Goal: Task Accomplishment & Management: Manage account settings

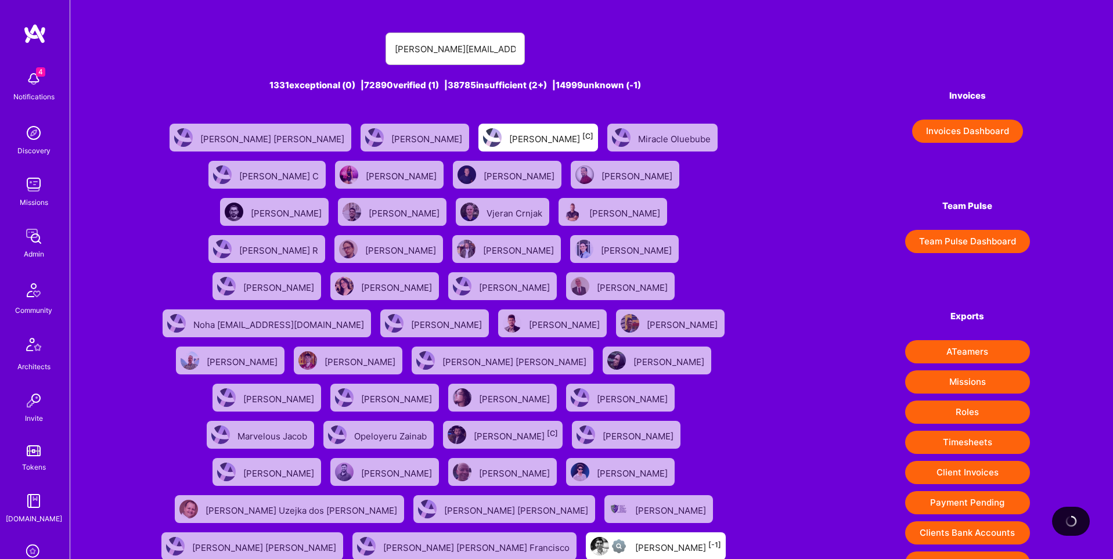
type input "[PERSON_NAME][EMAIL_ADDRESS][DOMAIN_NAME]"
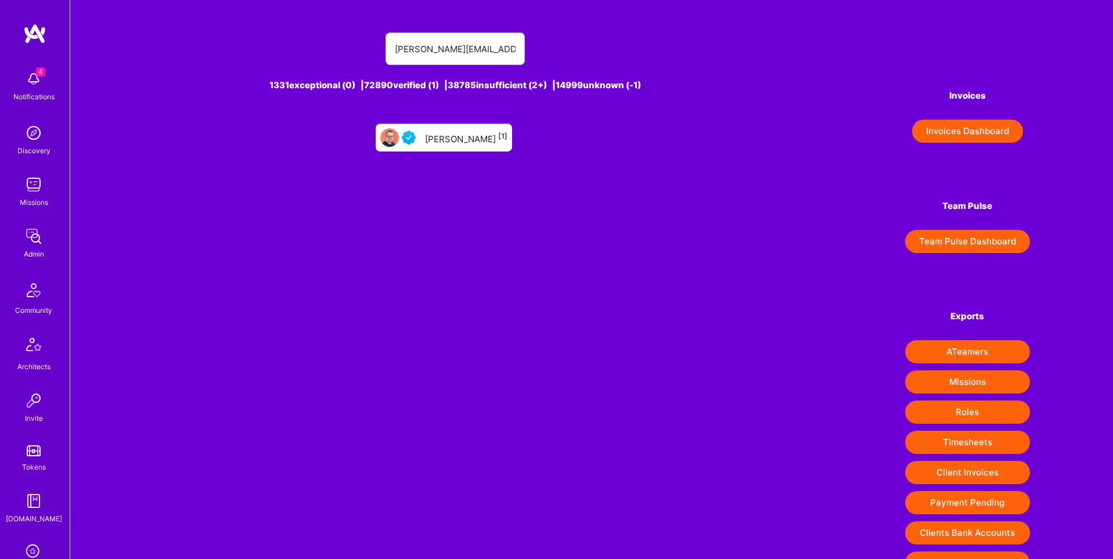
click at [439, 141] on div "[PERSON_NAME] [1]" at bounding box center [466, 137] width 82 height 15
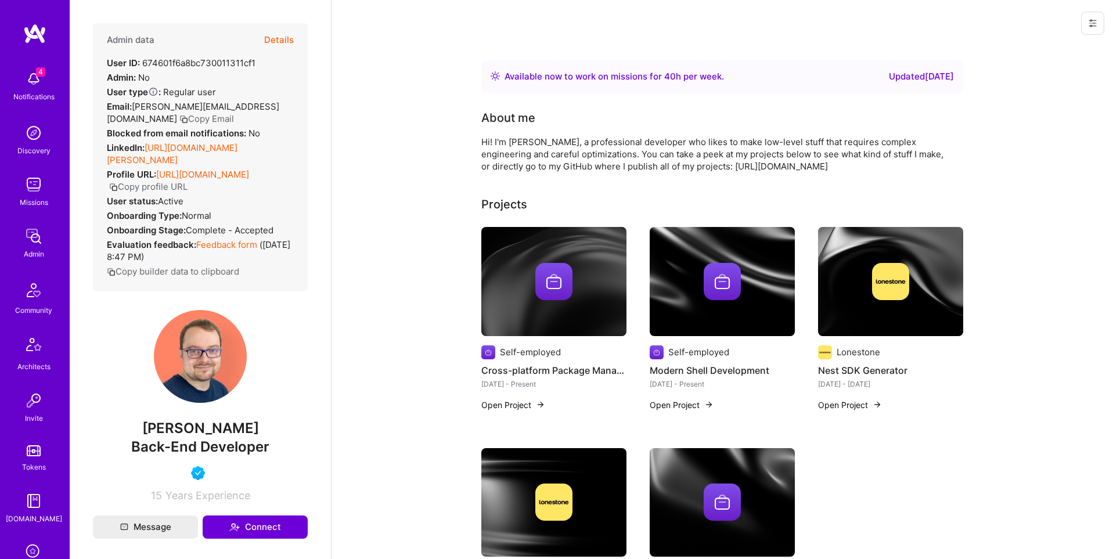
click at [287, 37] on button "Details" at bounding box center [279, 40] width 30 height 34
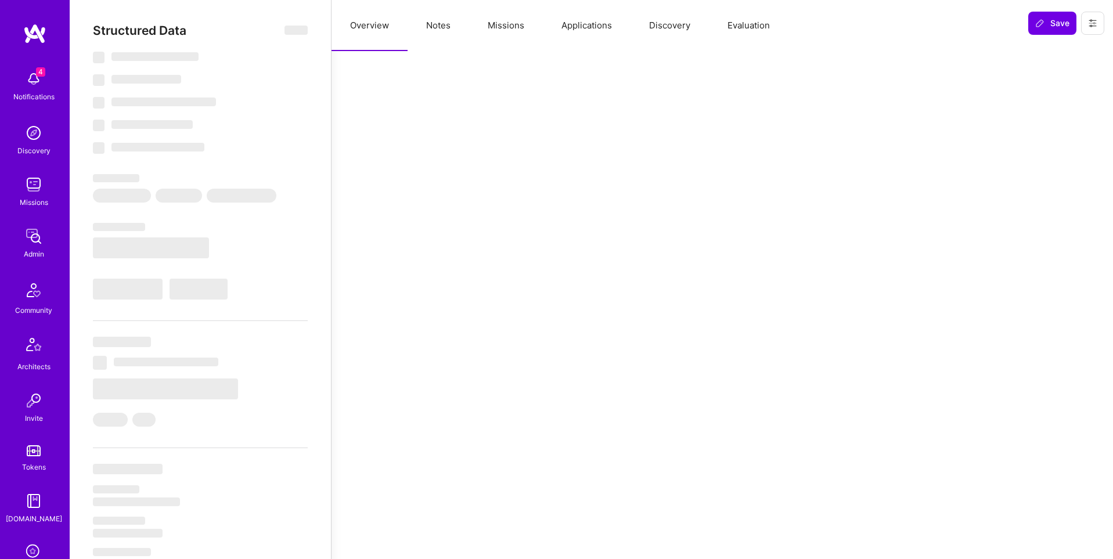
click at [575, 19] on button "Applications" at bounding box center [587, 25] width 88 height 51
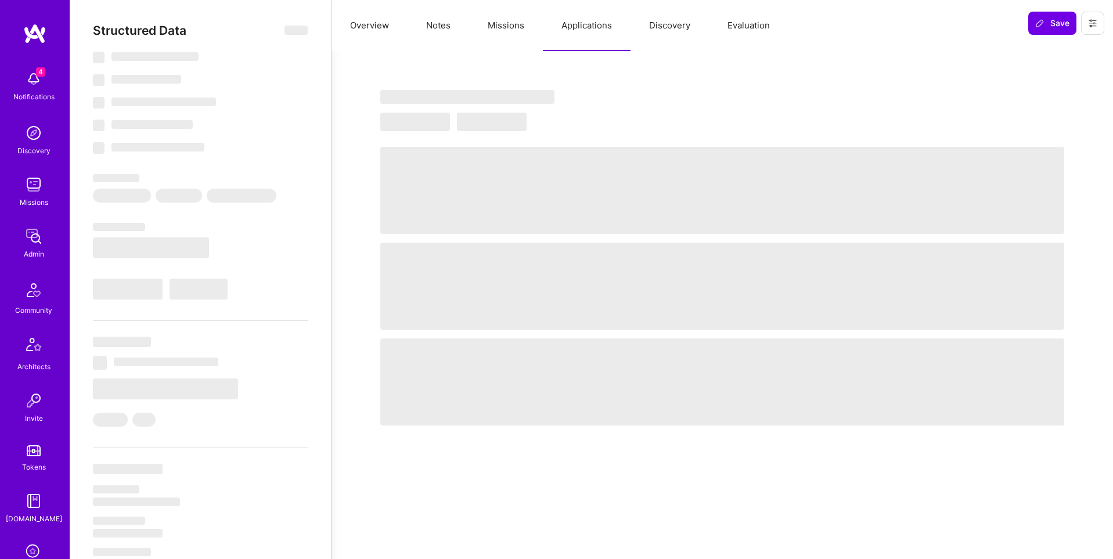
type textarea "x"
select select "Right Now"
select select "4"
select select "7"
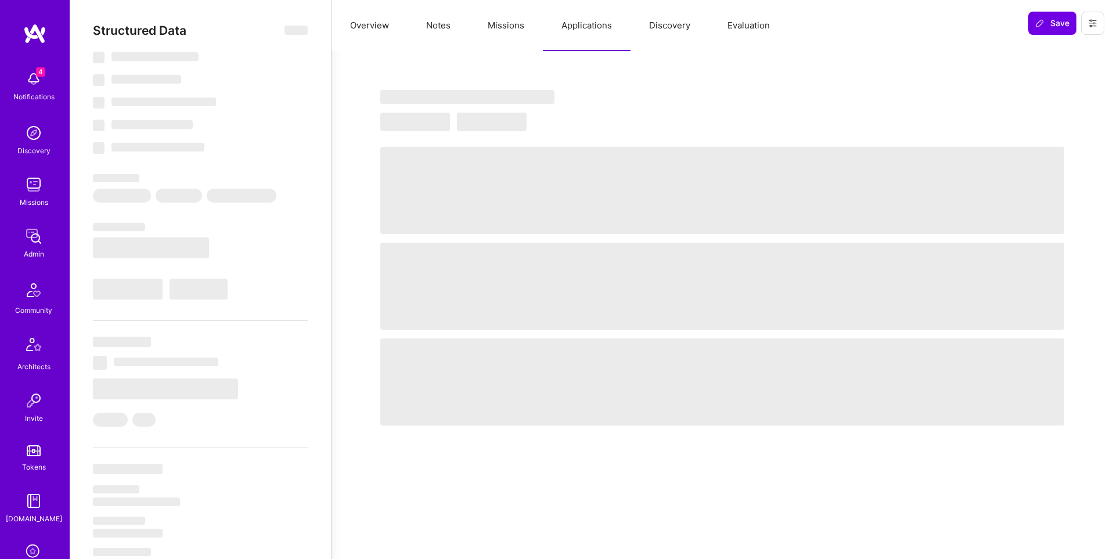
select select "7"
select select "US"
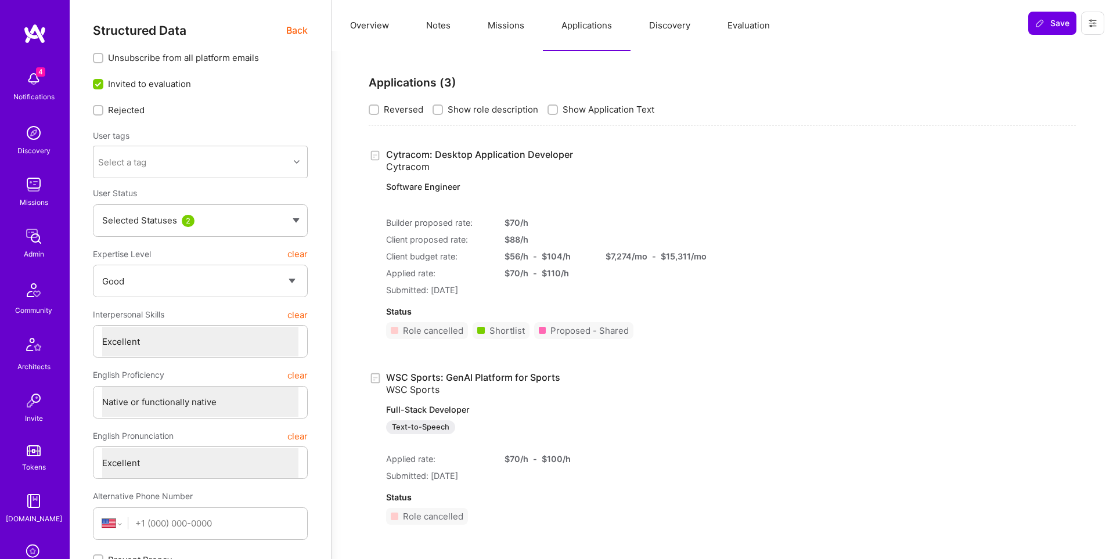
click at [1089, 24] on icon at bounding box center [1092, 23] width 9 height 9
click at [1056, 110] on button "Delete User" at bounding box center [1043, 109] width 123 height 30
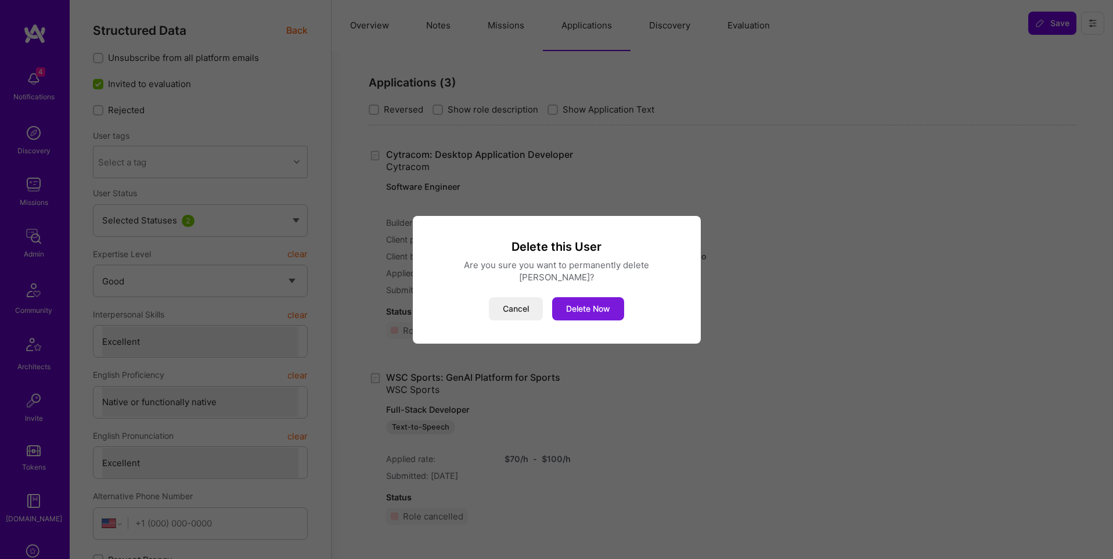
click at [589, 311] on button "Delete Now" at bounding box center [588, 308] width 72 height 23
